Goal: Task Accomplishment & Management: Manage account settings

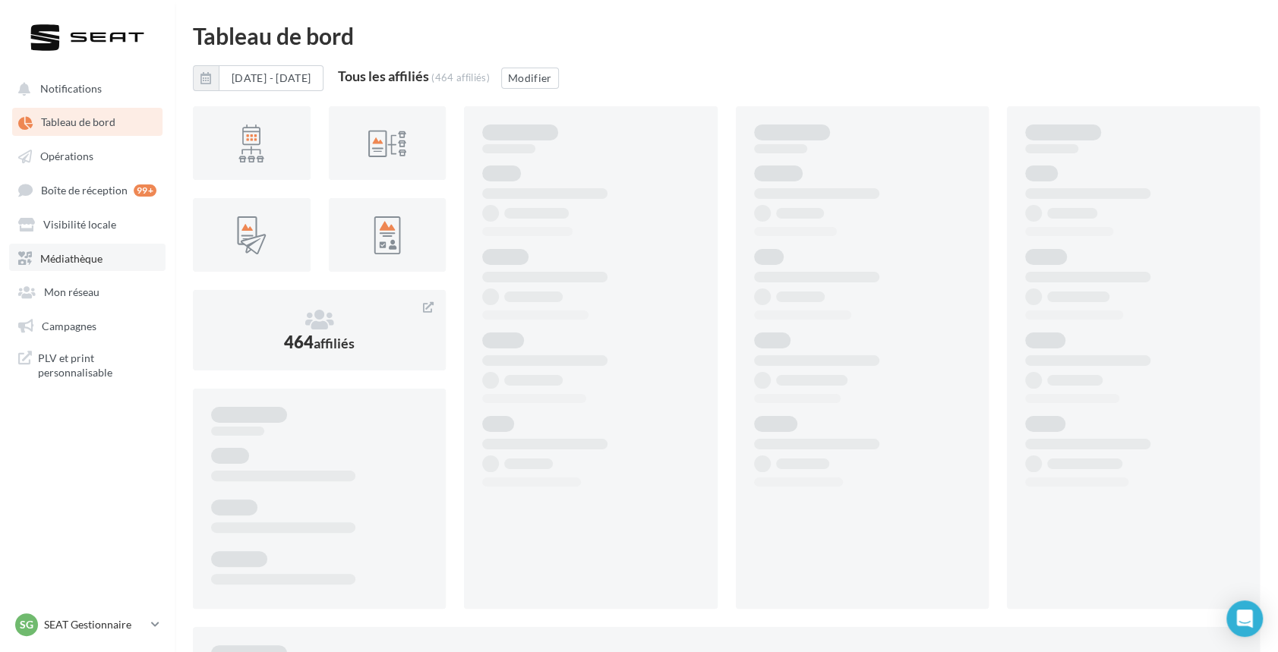
click at [56, 265] on link "Médiathèque" at bounding box center [87, 257] width 156 height 27
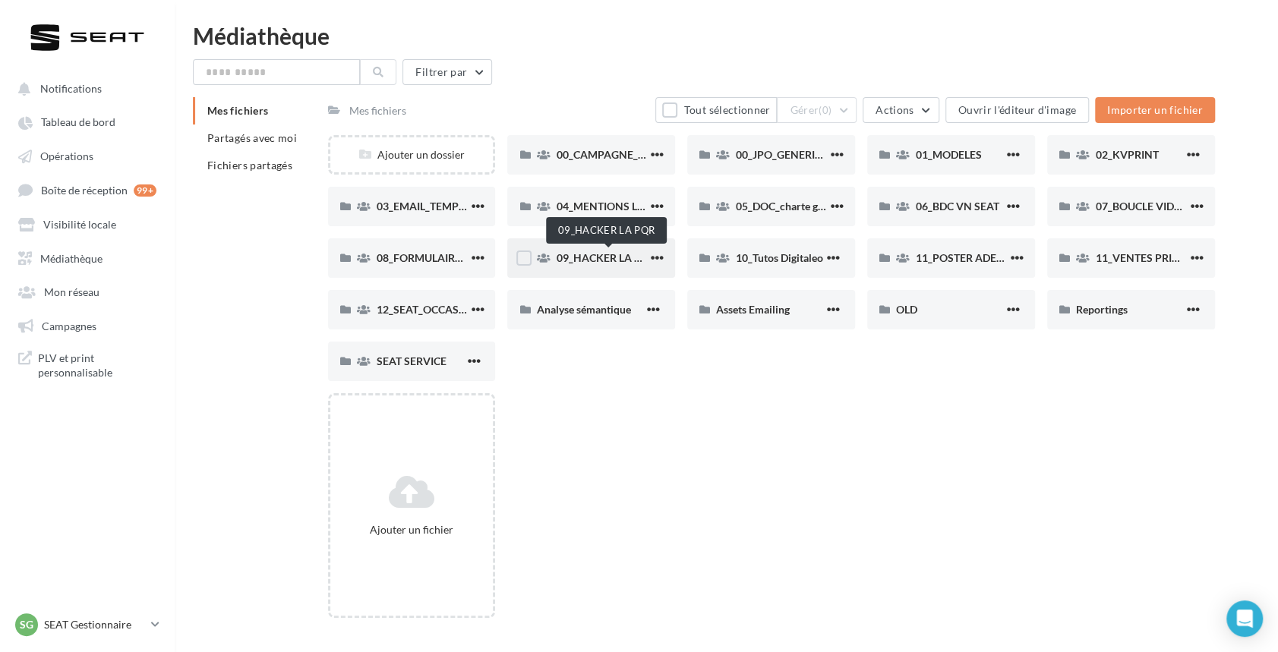
click at [603, 254] on span "09_HACKER LA PQR" at bounding box center [605, 257] width 99 height 13
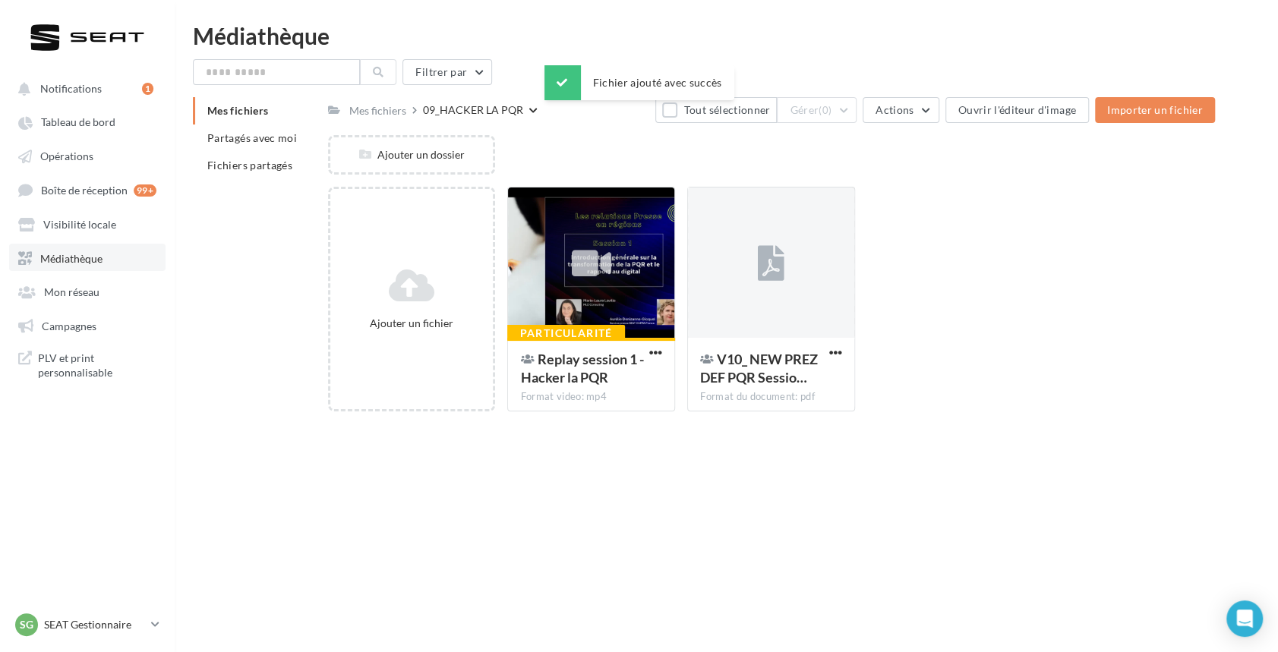
click at [73, 248] on link "Médiathèque" at bounding box center [87, 257] width 156 height 27
click at [62, 256] on span "Médiathèque" at bounding box center [71, 257] width 62 height 13
click at [389, 115] on div "Mes fichiers" at bounding box center [377, 110] width 57 height 15
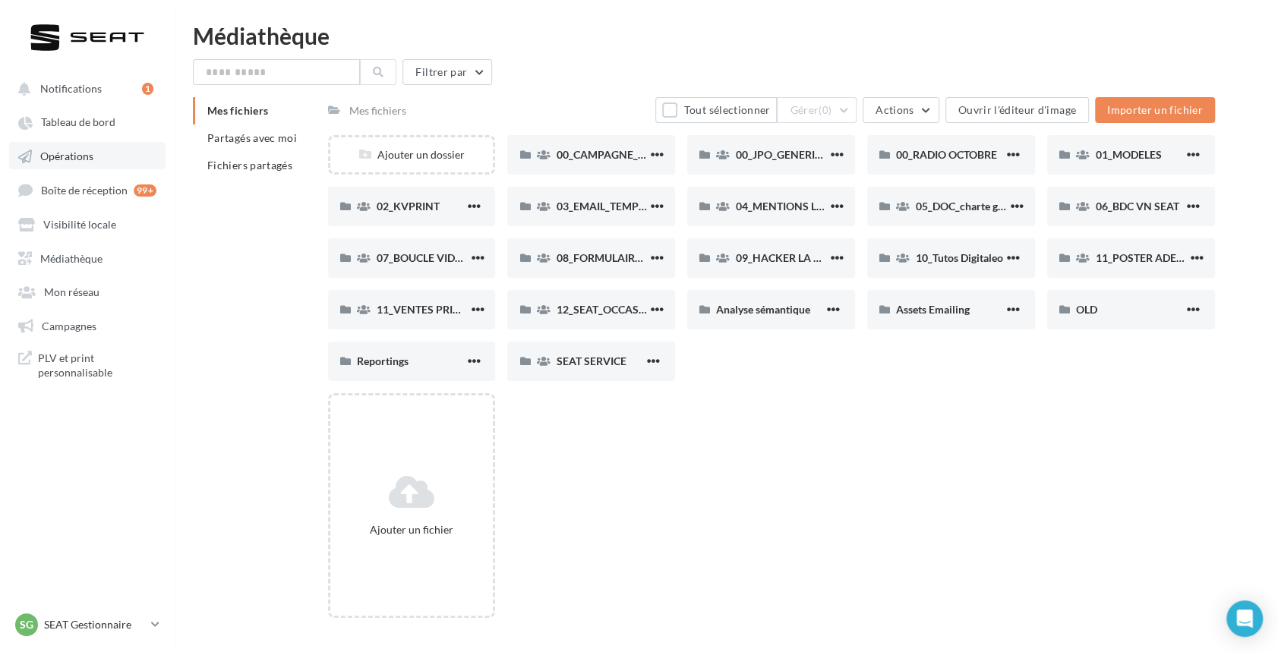
click at [74, 152] on span "Opérations" at bounding box center [66, 156] width 53 height 13
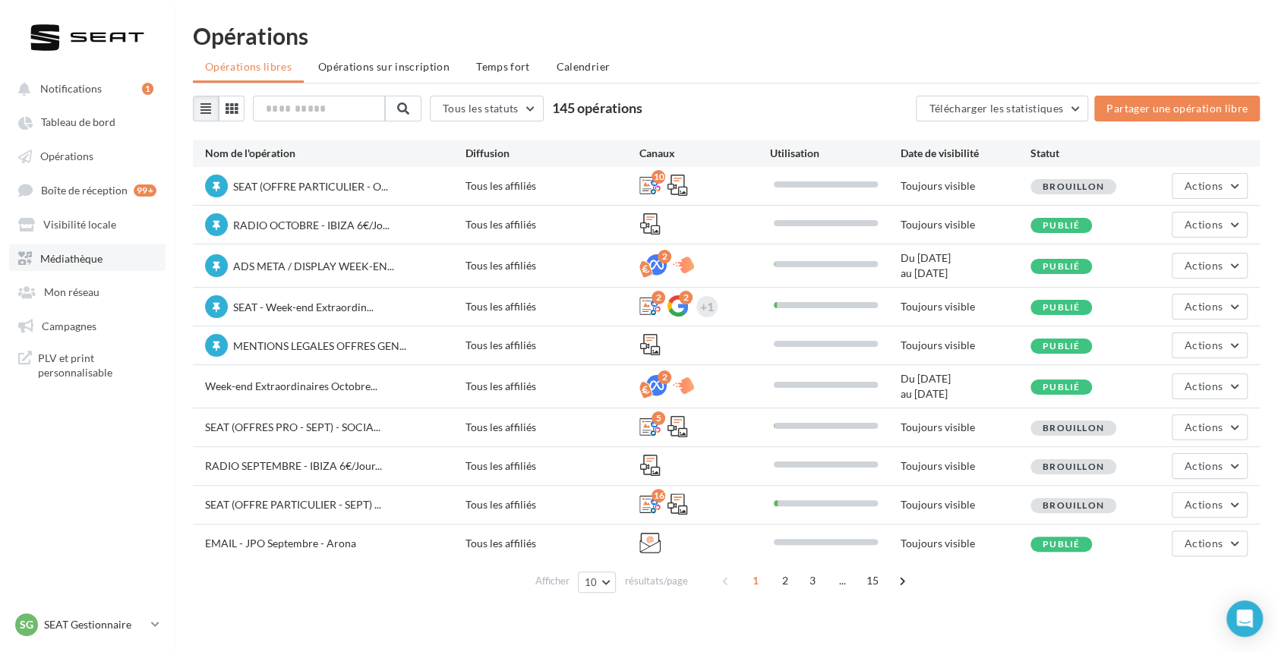
click at [62, 255] on span "Médiathèque" at bounding box center [71, 257] width 62 height 13
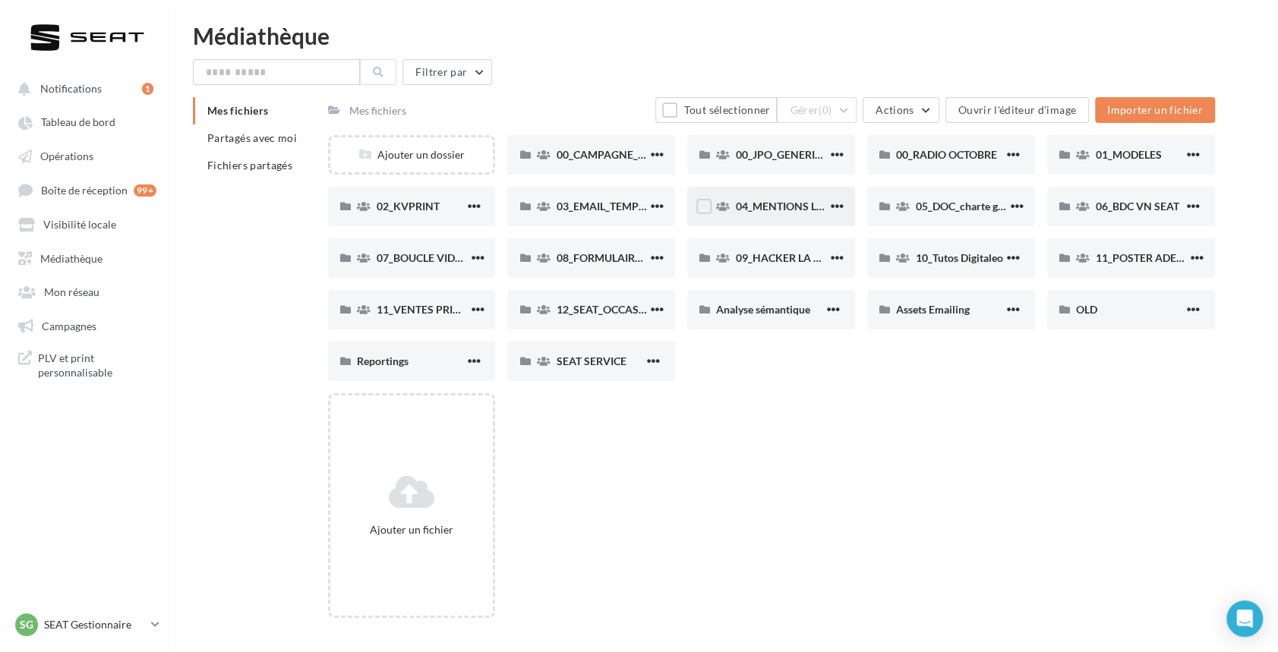
click at [784, 207] on span "04_MENTIONS LEGALES OFFRES PRESSE" at bounding box center [836, 206] width 201 height 13
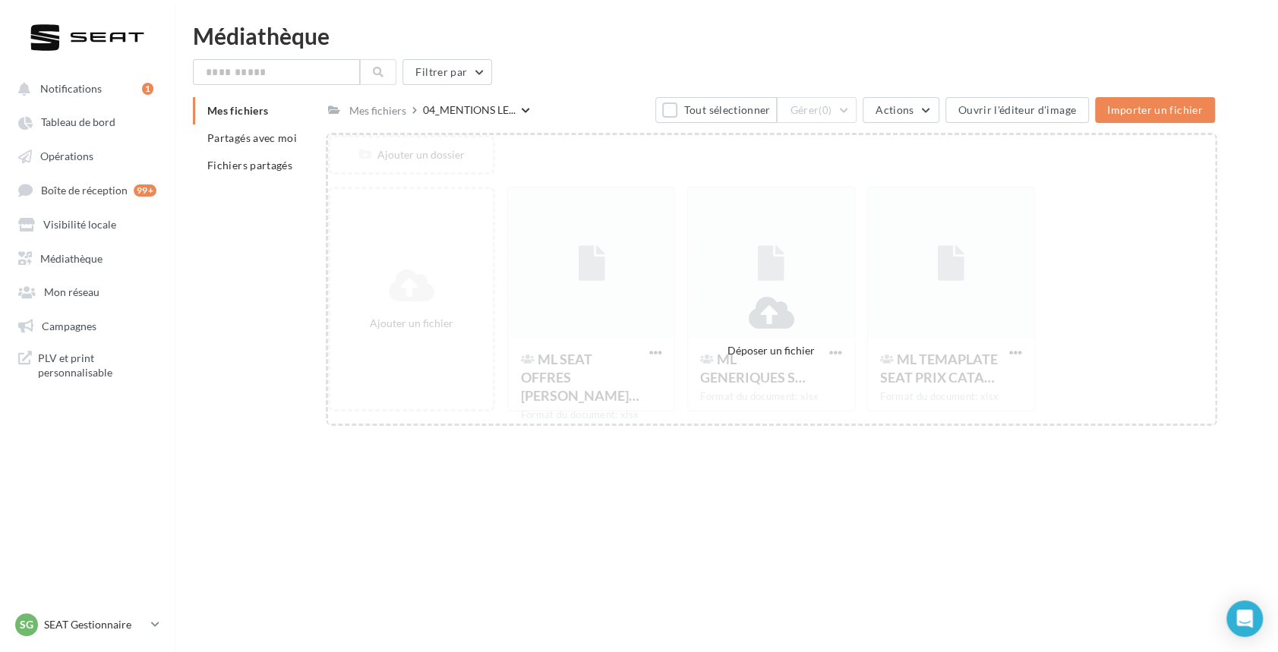
click at [768, 316] on div at bounding box center [771, 279] width 887 height 289
click at [631, 154] on div at bounding box center [771, 279] width 887 height 289
click at [781, 234] on div at bounding box center [771, 279] width 887 height 289
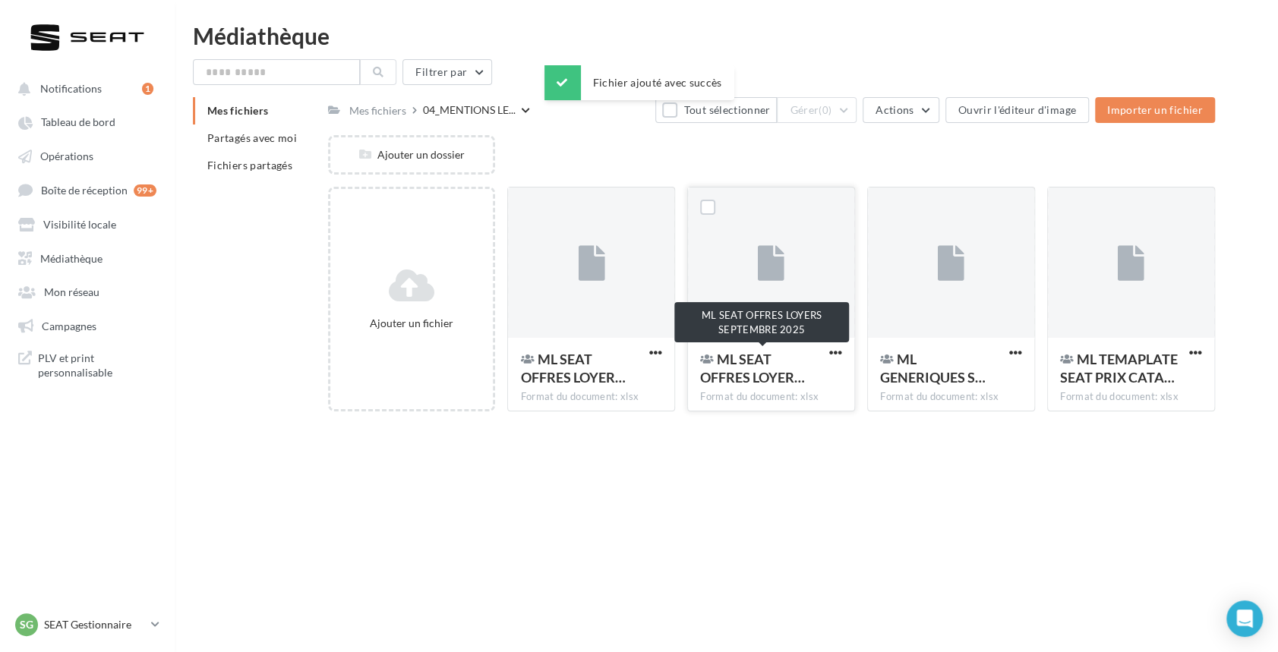
click at [736, 369] on span "ML SEAT OFFRES LOYER…" at bounding box center [752, 368] width 105 height 35
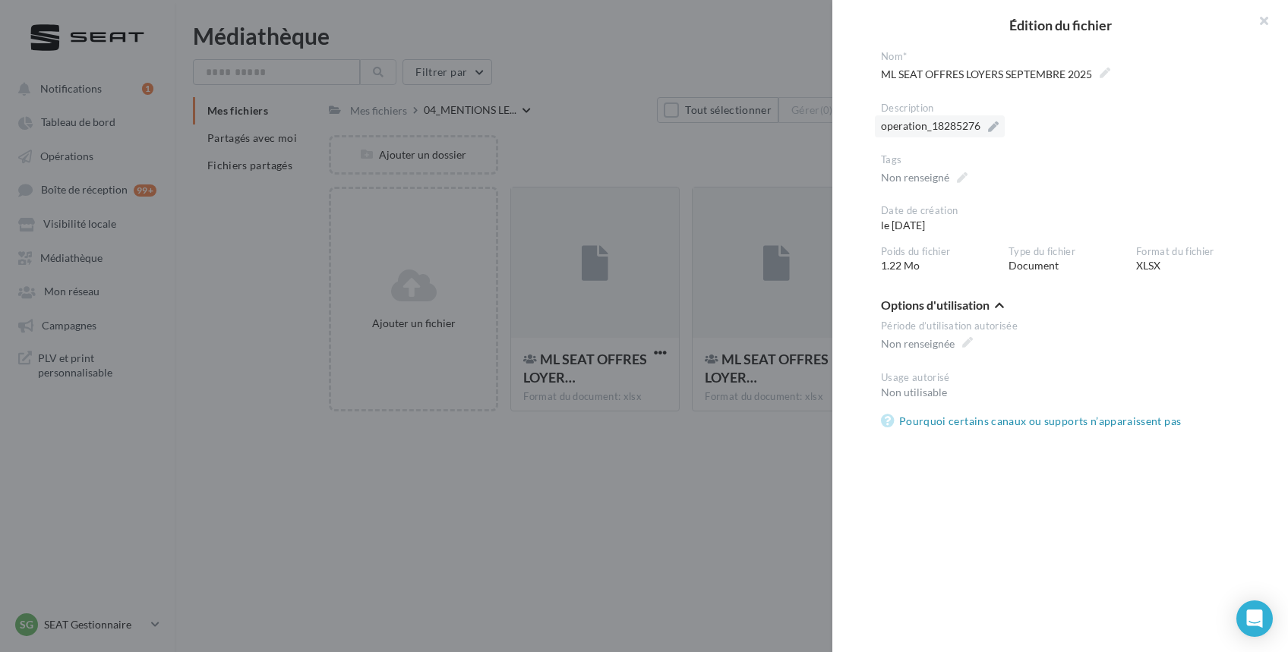
click at [990, 121] on label "operation_18285276" at bounding box center [940, 126] width 130 height 22
click at [0, 0] on textarea "**********" at bounding box center [0, 0] width 0 height 0
drag, startPoint x: 996, startPoint y: 121, endPoint x: 853, endPoint y: 144, distance: 145.3
click at [853, 144] on div "**********" at bounding box center [1066, 342] width 468 height 584
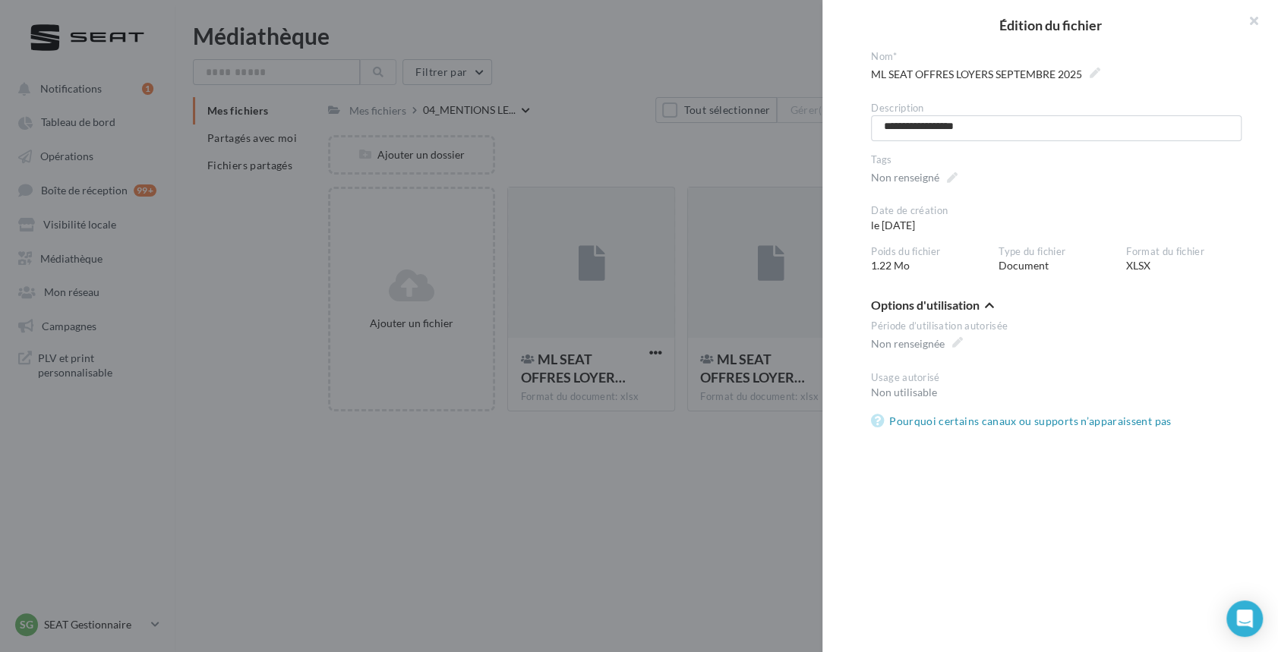
click at [701, 430] on div at bounding box center [639, 326] width 1278 height 652
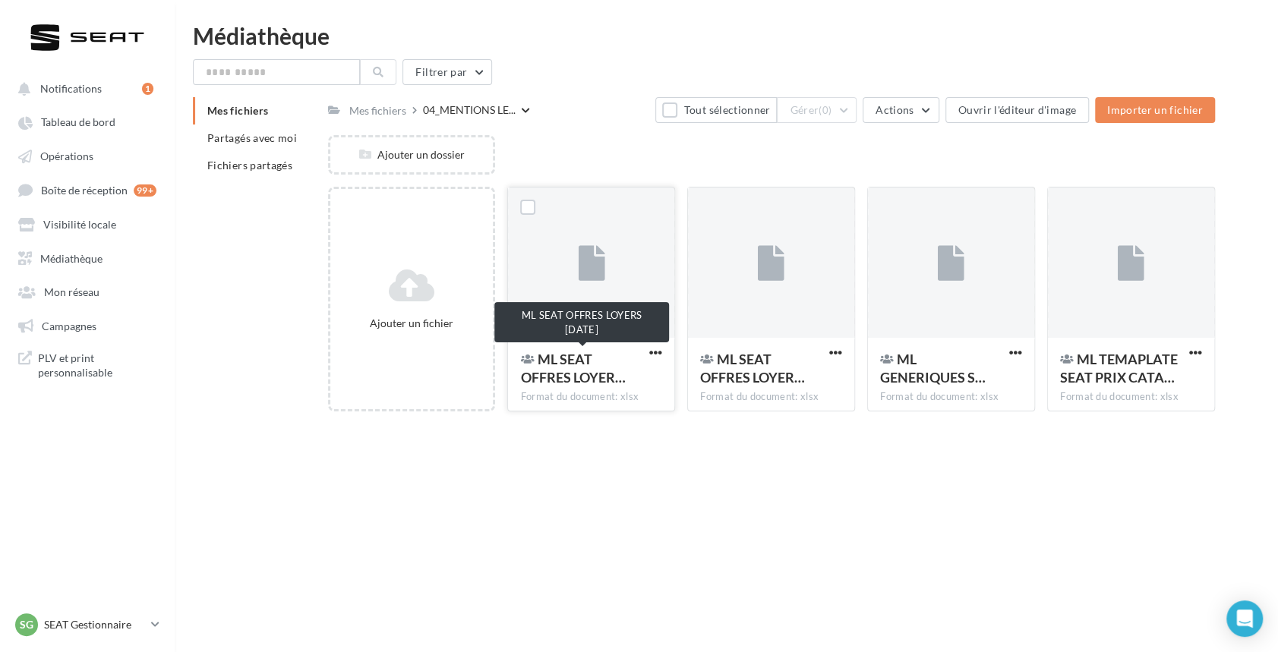
click at [569, 358] on span "ML SEAT OFFRES LOYER…" at bounding box center [572, 368] width 105 height 35
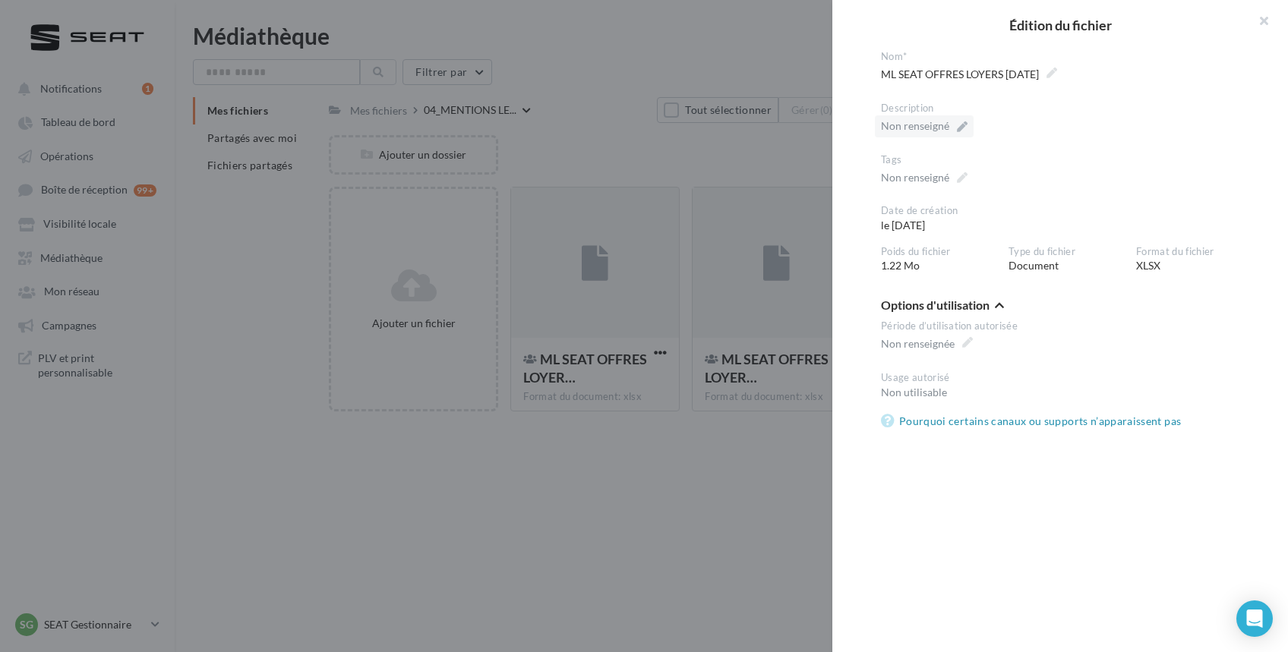
click at [959, 122] on label "Non renseigné" at bounding box center [924, 126] width 99 height 22
click at [0, 0] on textarea "Non renseigné" at bounding box center [0, 0] width 0 height 0
paste textarea "**********"
type textarea "**********"
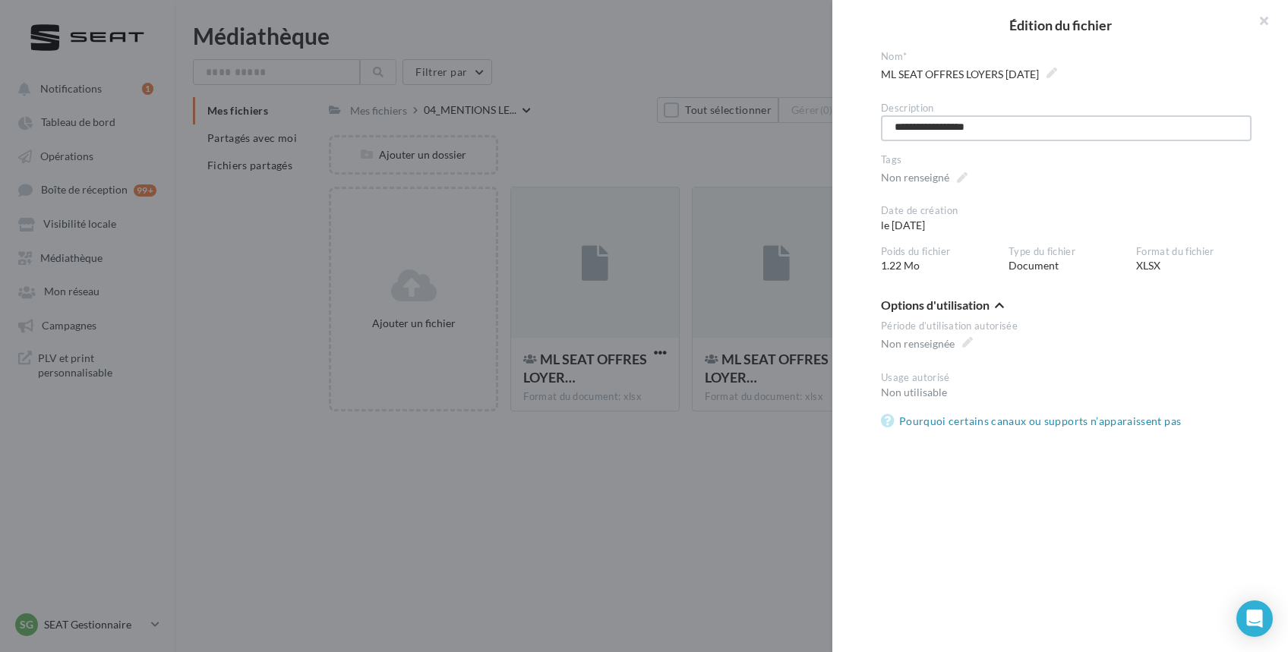
type textarea "**********"
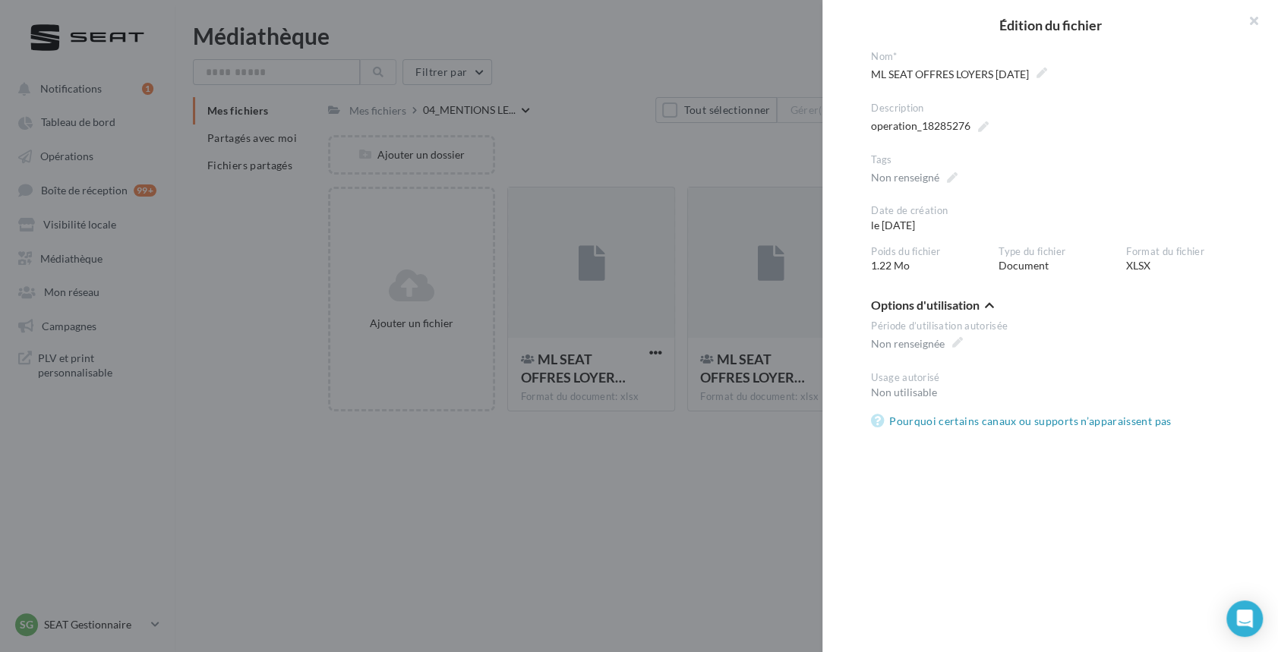
click at [806, 492] on div at bounding box center [639, 326] width 1278 height 652
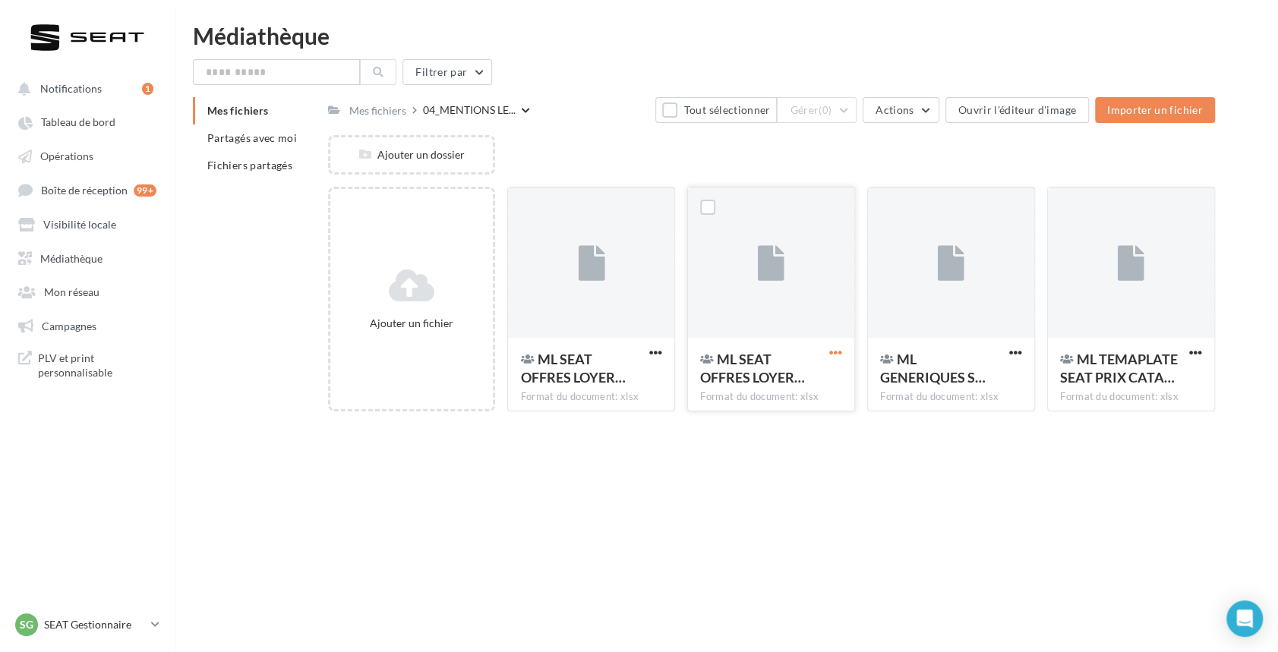
click at [835, 346] on span "button" at bounding box center [835, 352] width 13 height 13
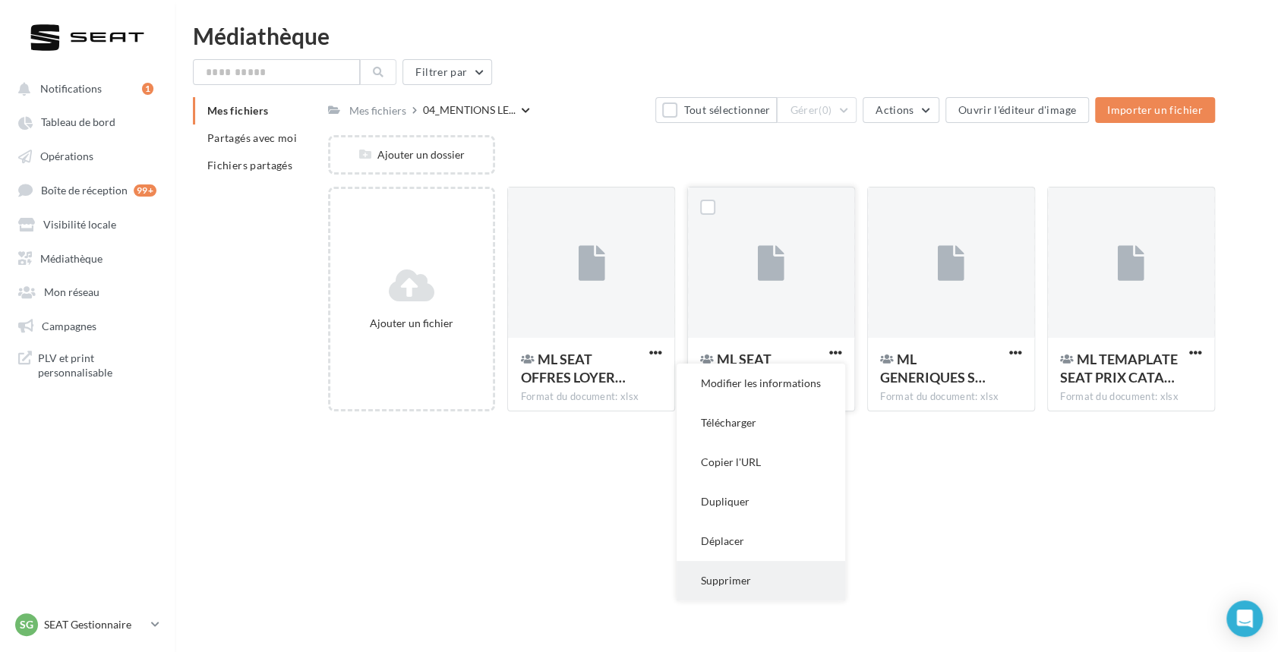
click at [723, 576] on button "Supprimer" at bounding box center [761, 580] width 169 height 39
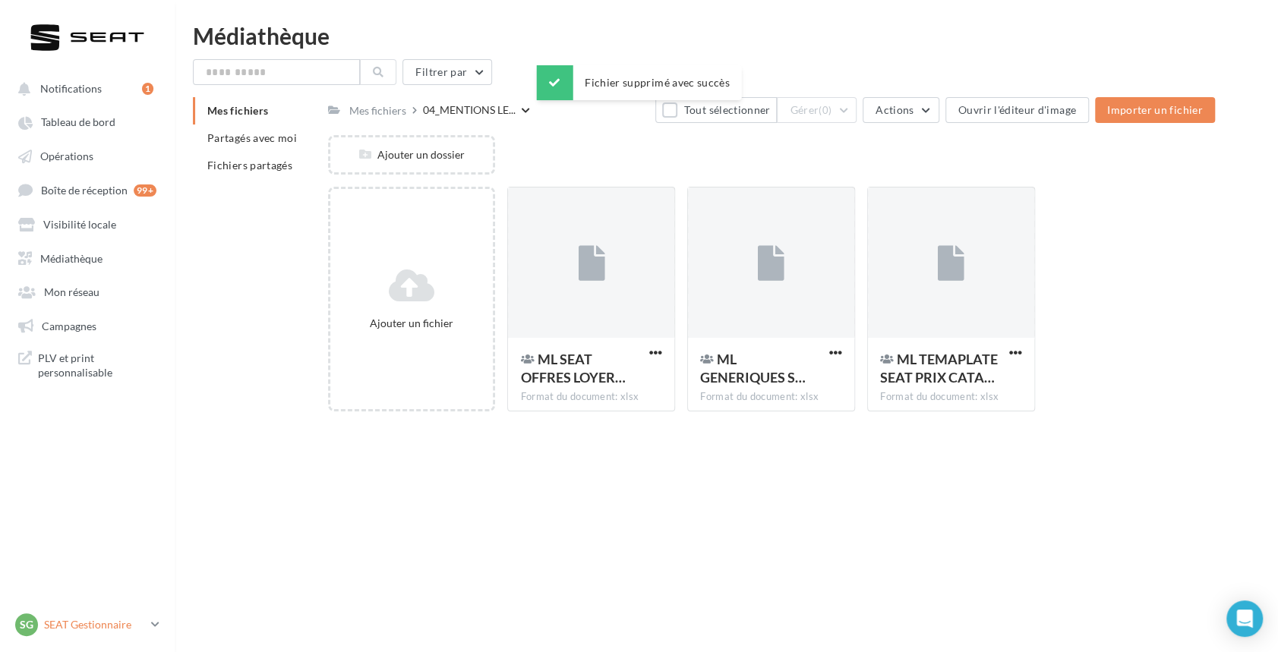
click at [52, 620] on p "SEAT Gestionnaire" at bounding box center [94, 624] width 101 height 15
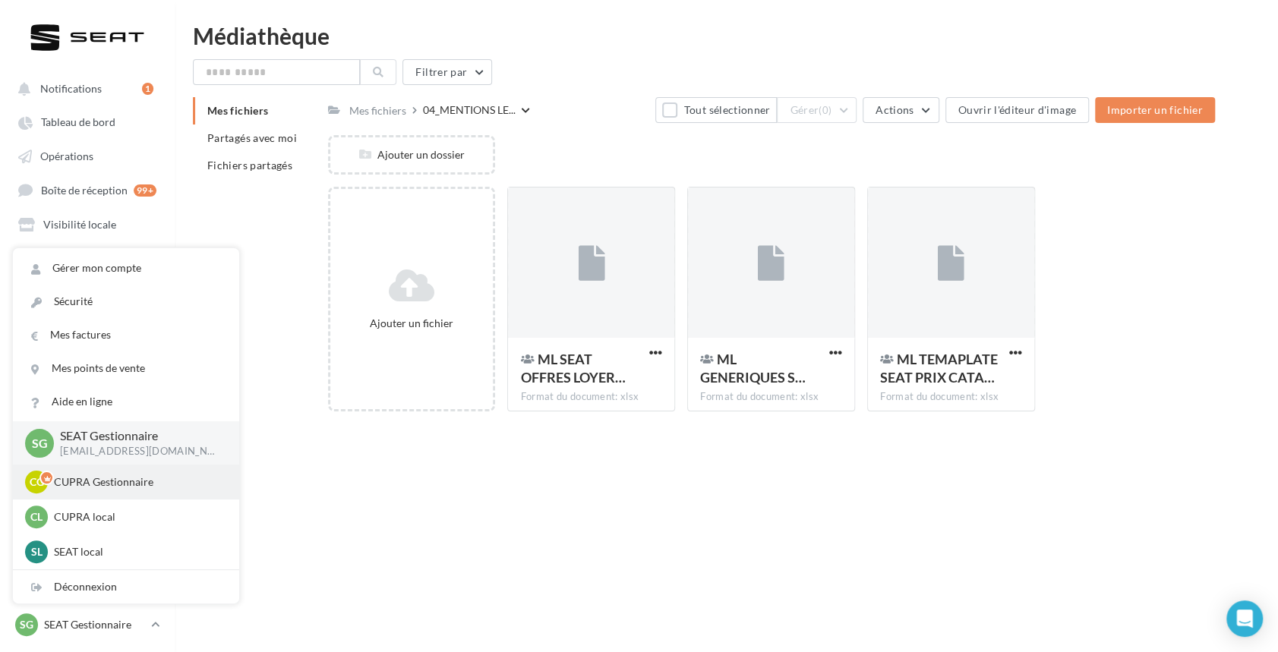
click at [97, 475] on p "CUPRA Gestionnaire" at bounding box center [137, 482] width 167 height 15
